Goal: Task Accomplishment & Management: Manage account settings

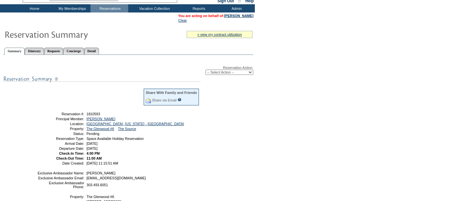
scroll to position [33, 0]
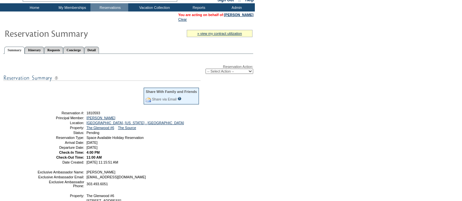
click at [221, 69] on select "-- Select Action -- Modify Reservation Dates Modify Reservation Cost Modify Occ…" at bounding box center [229, 71] width 48 height 5
select select "ConfirmRes"
click at [205, 69] on select "-- Select Action -- Modify Reservation Dates Modify Reservation Cost Modify Occ…" at bounding box center [229, 71] width 48 height 5
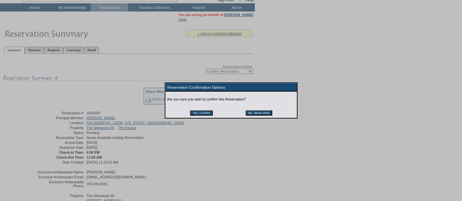
click at [203, 111] on input "Yes, Confirm" at bounding box center [201, 112] width 23 height 5
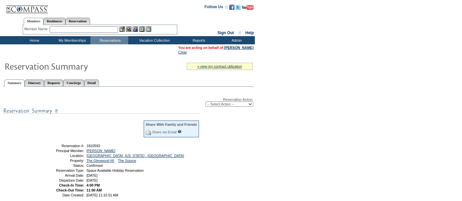
scroll to position [33, 0]
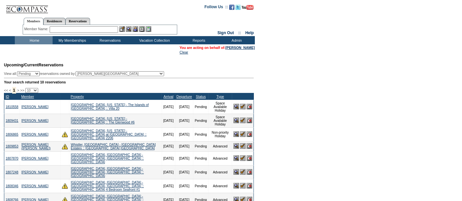
click at [250, 118] on img at bounding box center [249, 121] width 6 height 6
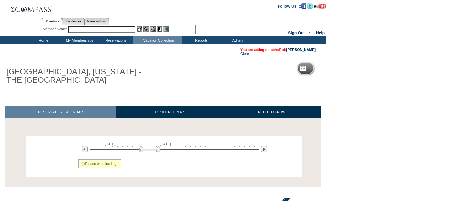
scroll to position [30, 0]
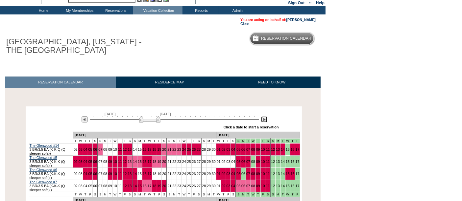
click at [263, 121] on img at bounding box center [264, 119] width 6 height 6
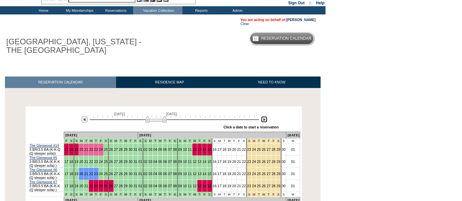
click at [263, 121] on img at bounding box center [264, 119] width 6 height 6
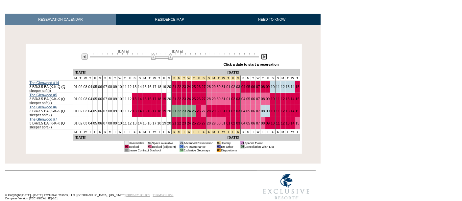
scroll to position [97, 0]
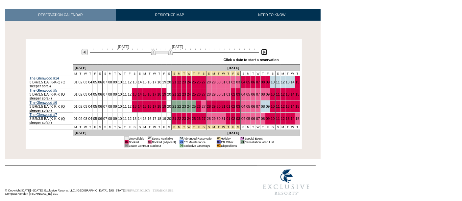
click at [164, 51] on img at bounding box center [161, 52] width 21 height 7
